Goal: Task Accomplishment & Management: Use online tool/utility

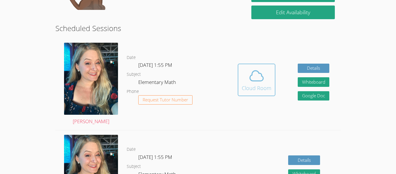
scroll to position [143, 0]
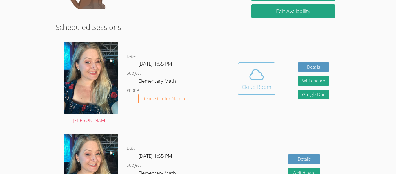
click at [270, 78] on span at bounding box center [257, 74] width 30 height 16
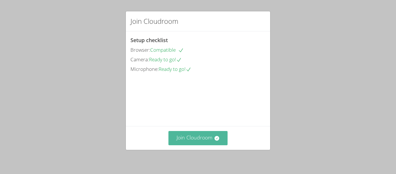
click at [205, 138] on button "Join Cloudroom" at bounding box center [198, 138] width 59 height 14
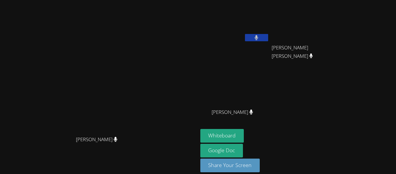
click at [315, 157] on div "Whiteboard Google Doc Share Your Screen" at bounding box center [270, 153] width 140 height 48
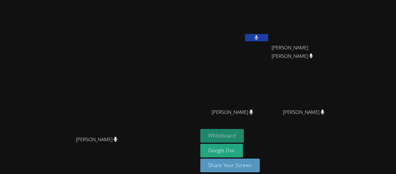
click at [244, 134] on button "Whiteboard" at bounding box center [222, 136] width 44 height 14
